Goal: Transaction & Acquisition: Purchase product/service

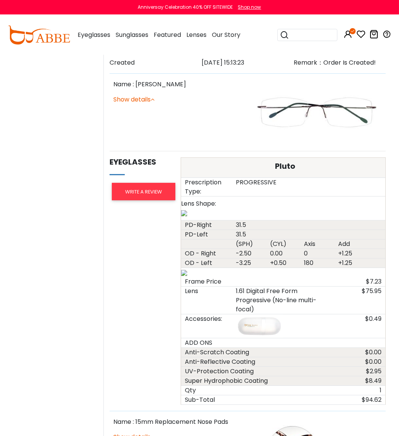
click at [58, 35] on img at bounding box center [39, 34] width 62 height 19
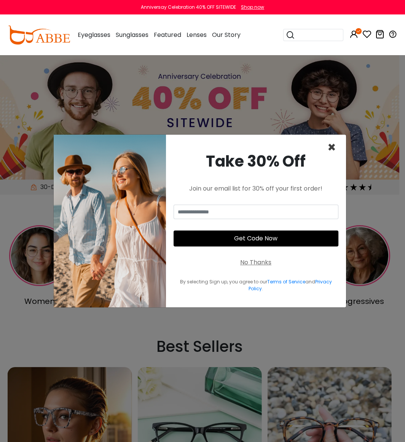
click at [332, 147] on span "×" at bounding box center [331, 147] width 9 height 19
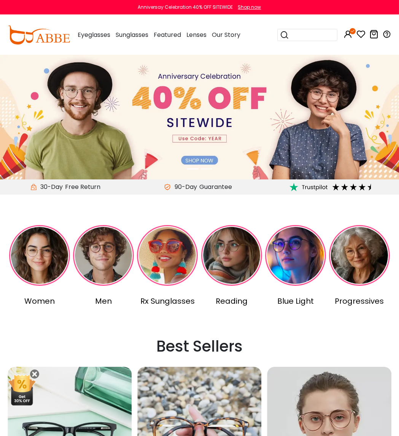
click at [352, 37] on icon at bounding box center [348, 34] width 9 height 9
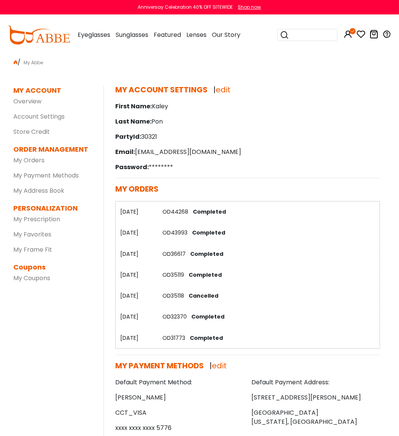
click at [373, 37] on icon at bounding box center [373, 34] width 9 height 9
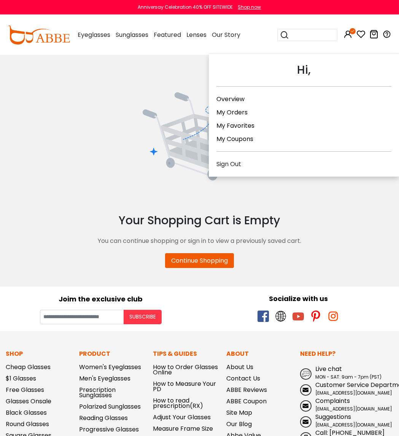
click at [233, 111] on link "My Orders" at bounding box center [231, 112] width 31 height 9
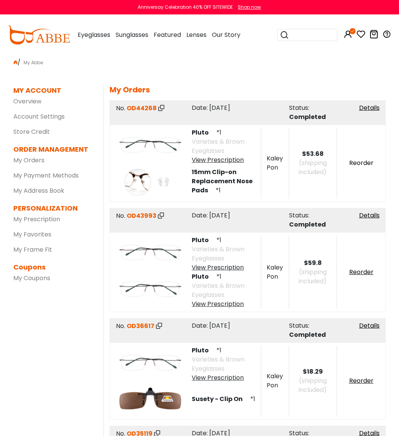
click at [358, 164] on link "Reorder" at bounding box center [361, 163] width 24 height 9
click at [368, 109] on link "Details" at bounding box center [369, 107] width 21 height 9
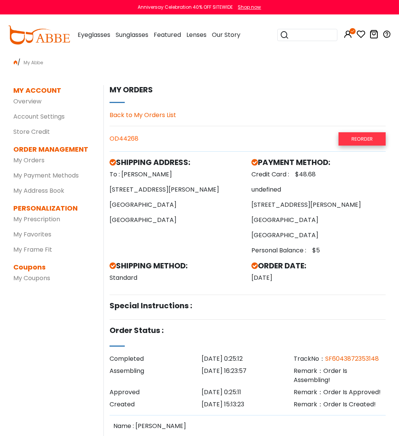
click at [360, 143] on link "Reorder" at bounding box center [362, 138] width 47 height 13
